Goal: Task Accomplishment & Management: Use online tool/utility

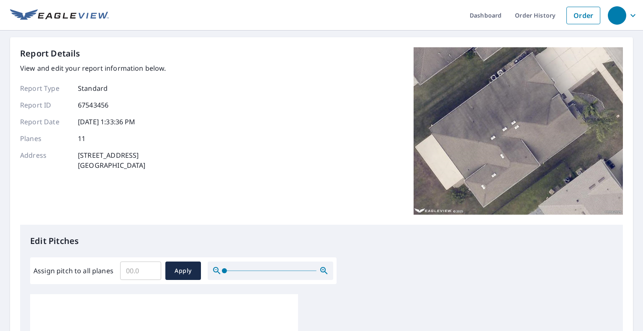
click at [146, 268] on input "Assign pitch to all planes" at bounding box center [140, 270] width 41 height 23
type input "4"
click at [180, 273] on span "Apply" at bounding box center [183, 271] width 22 height 10
type input "4"
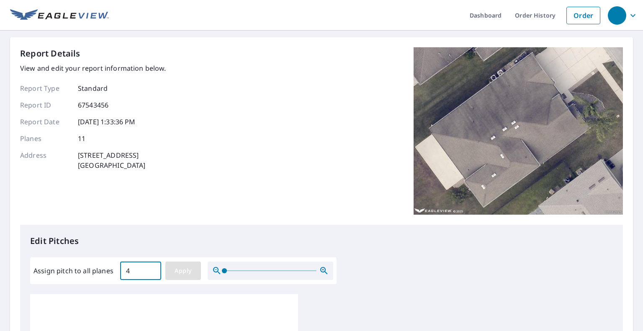
type input "4"
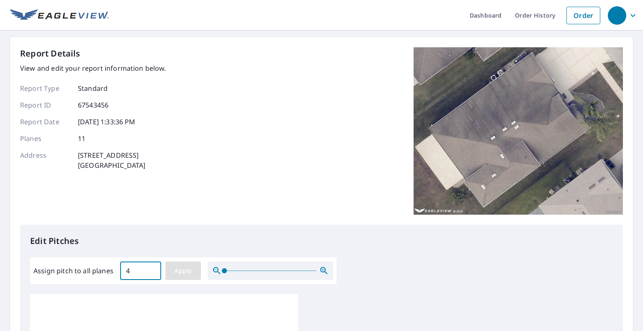
type input "4"
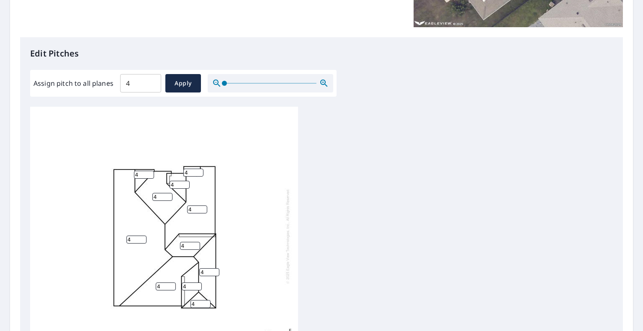
scroll to position [331, 0]
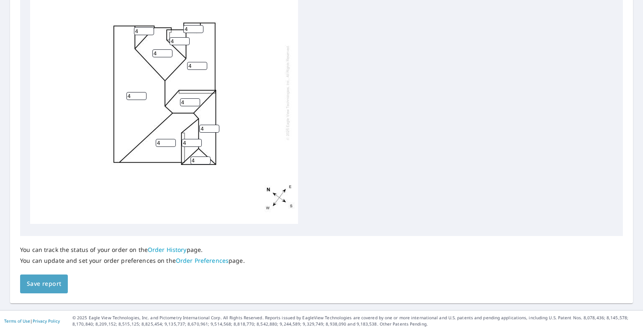
click at [53, 279] on span "Save report" at bounding box center [44, 284] width 34 height 10
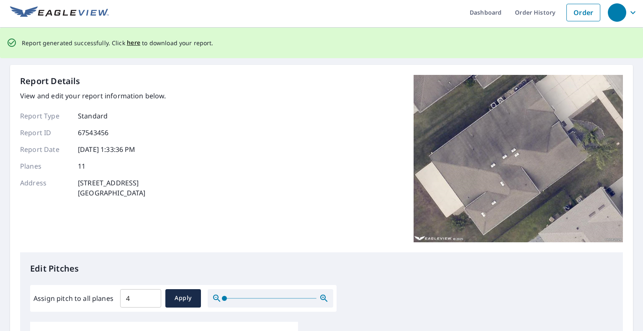
scroll to position [0, 0]
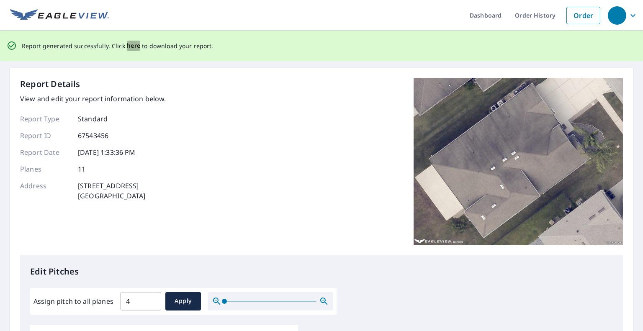
click at [127, 46] on span "here" at bounding box center [134, 46] width 14 height 10
